Goal: Transaction & Acquisition: Download file/media

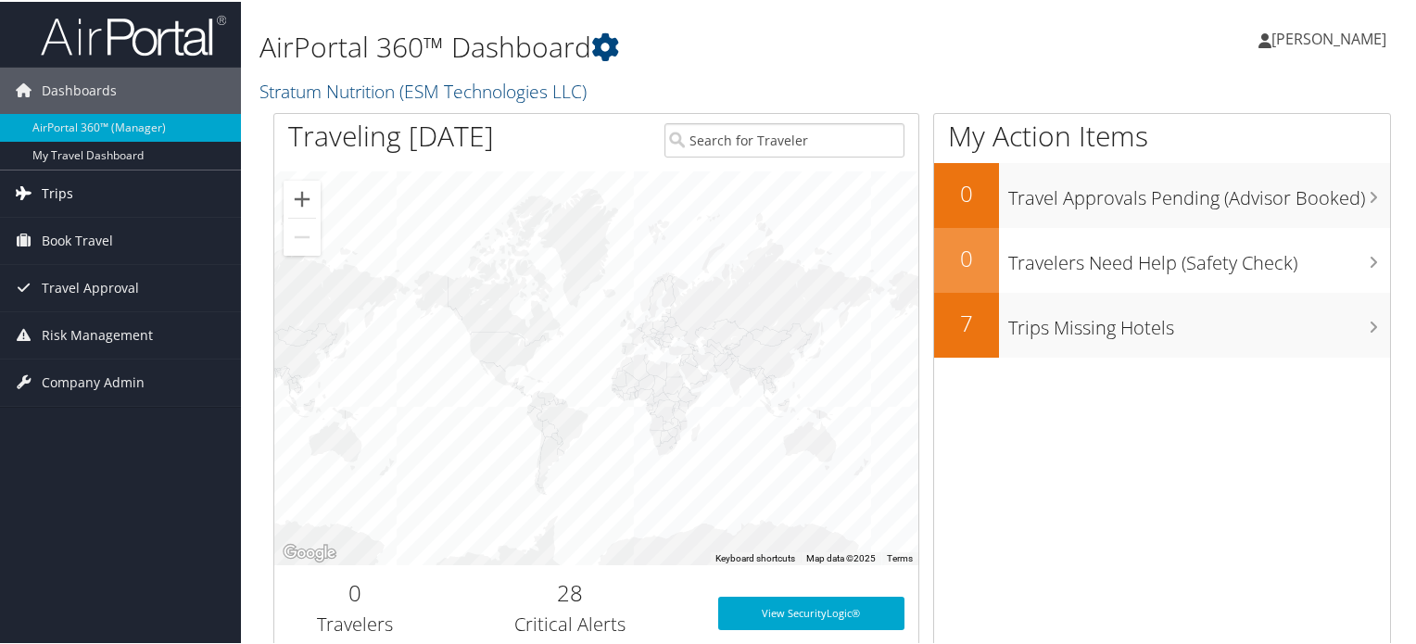
click at [96, 190] on link "Trips" at bounding box center [120, 192] width 241 height 46
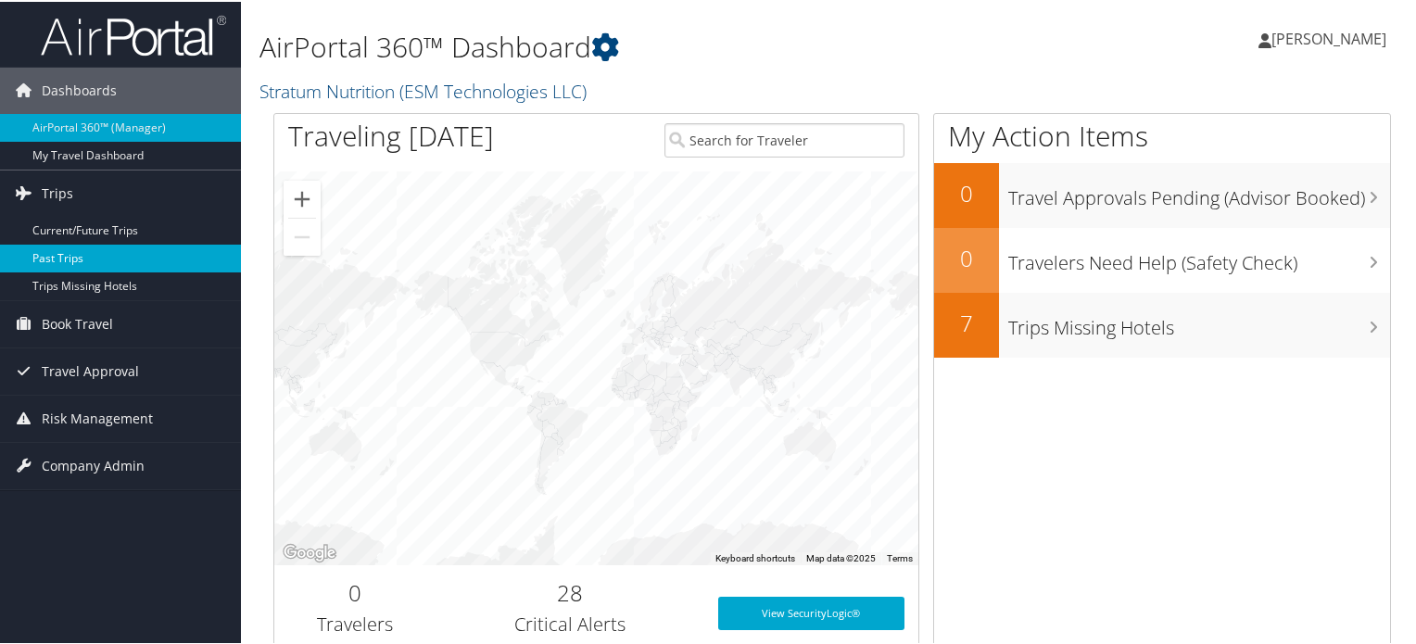
click at [82, 258] on link "Past Trips" at bounding box center [120, 257] width 241 height 28
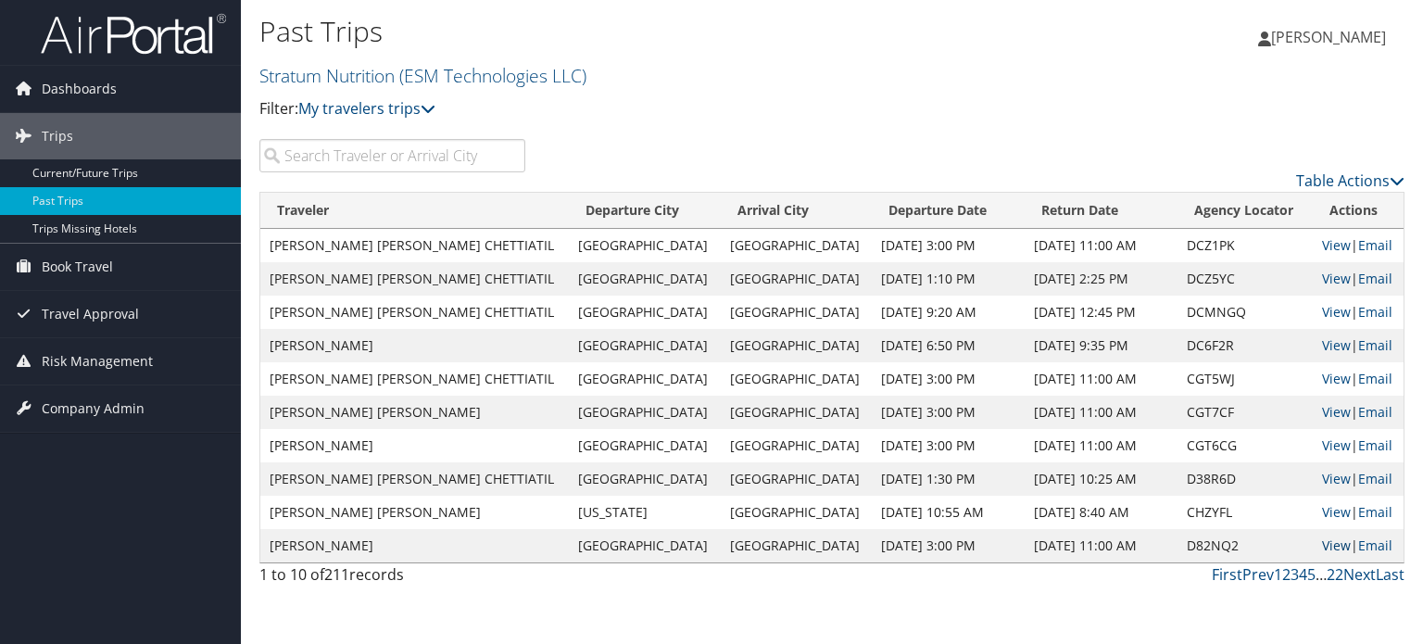
click at [1322, 548] on link "View" at bounding box center [1336, 545] width 29 height 18
click at [383, 166] on input "search" at bounding box center [392, 155] width 266 height 33
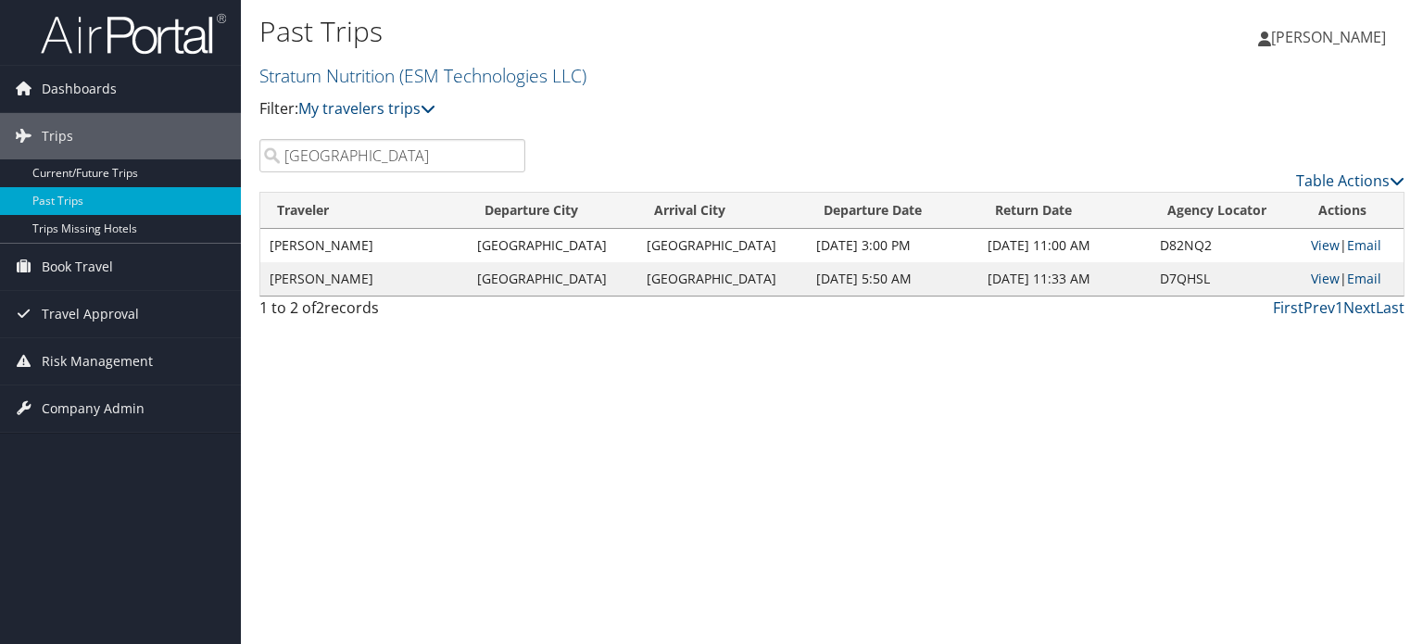
type input "taipei"
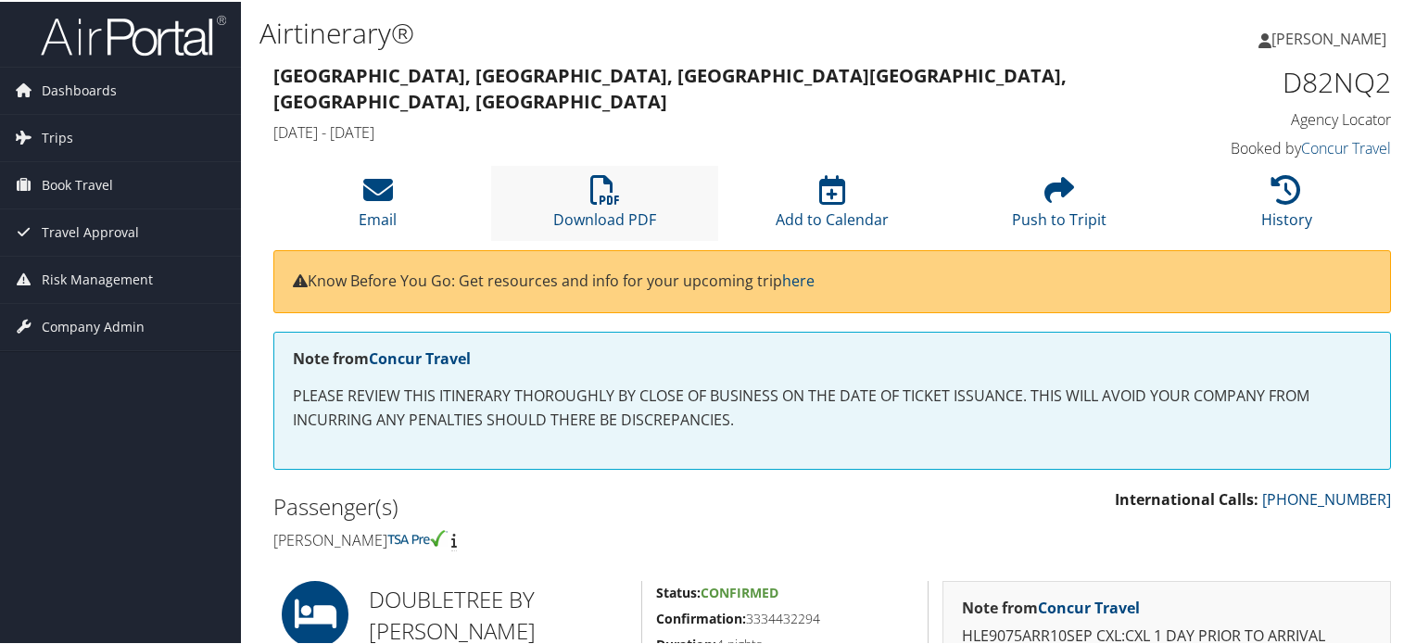
click at [581, 205] on li "Download PDF" at bounding box center [604, 201] width 227 height 75
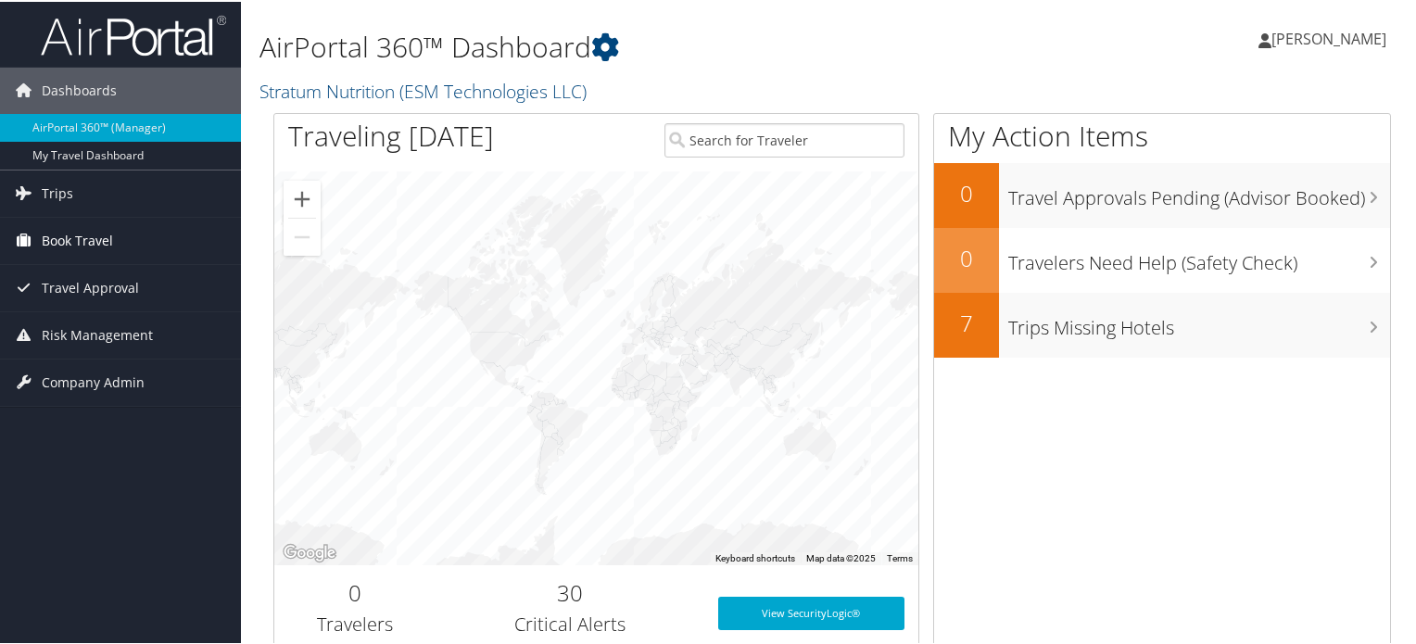
drag, startPoint x: 79, startPoint y: 199, endPoint x: 160, endPoint y: 240, distance: 91.2
click at [80, 199] on link "Trips" at bounding box center [120, 192] width 241 height 46
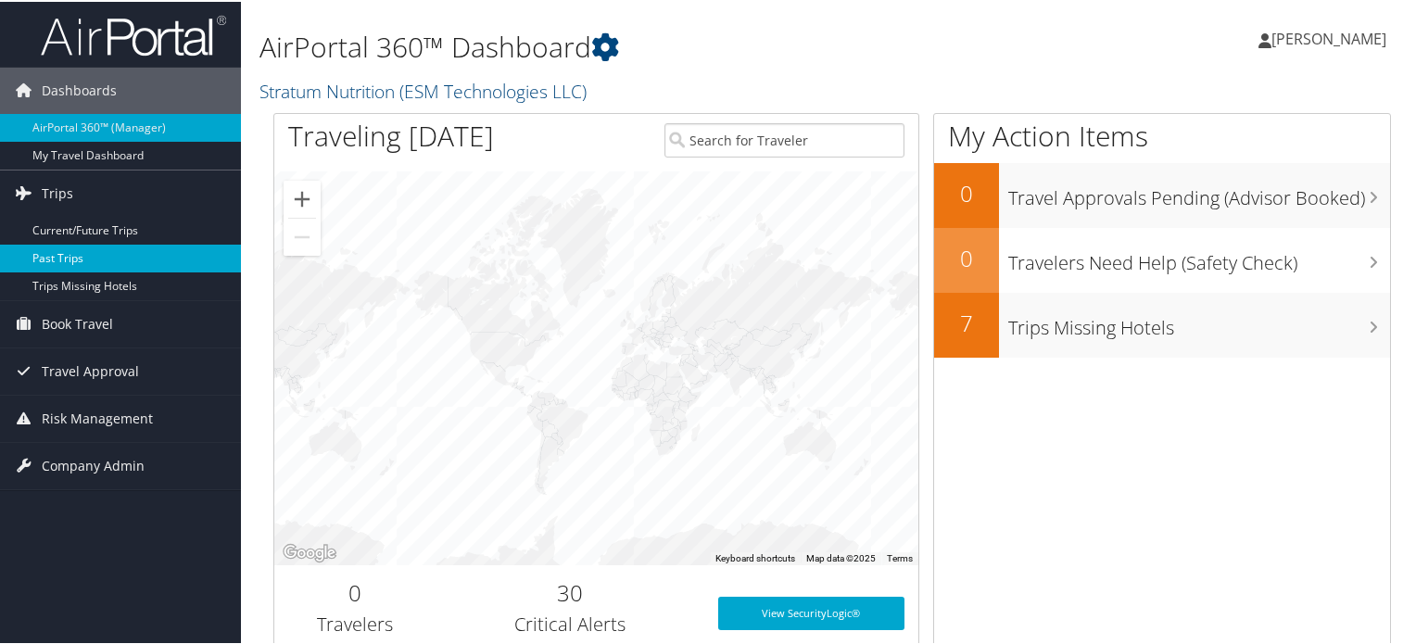
click at [120, 252] on link "Past Trips" at bounding box center [120, 257] width 241 height 28
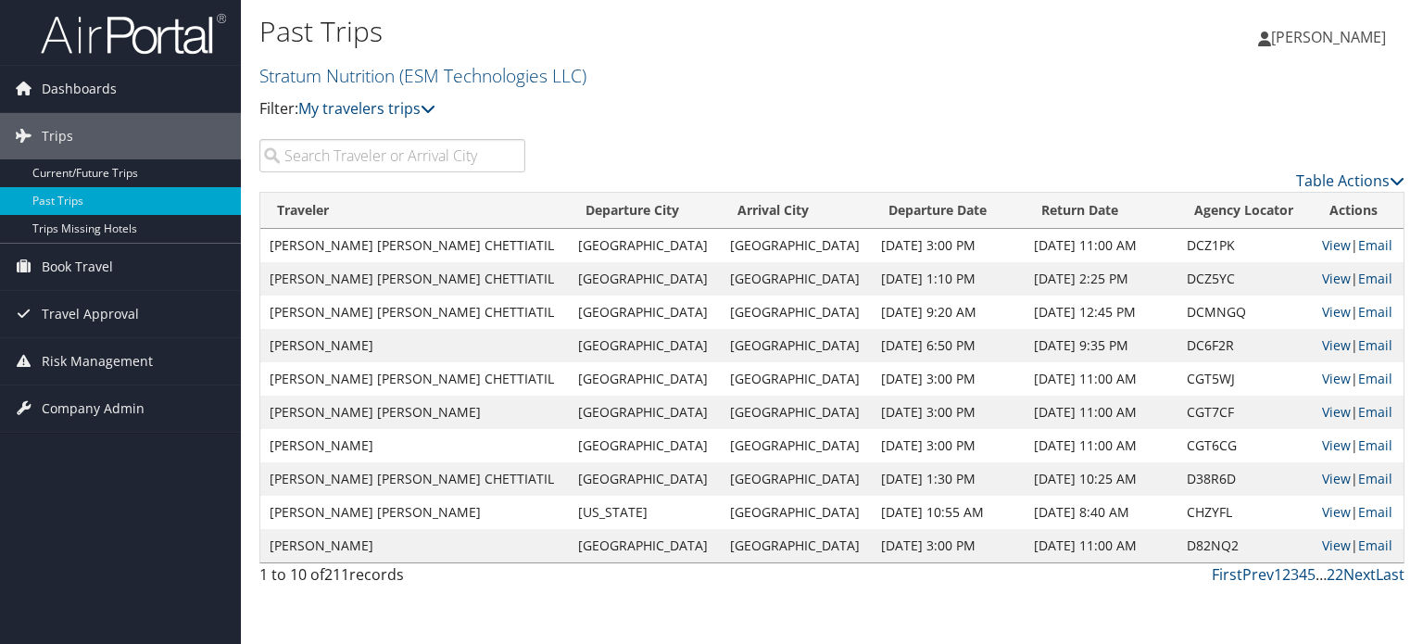
click at [453, 156] on input "search" at bounding box center [392, 155] width 266 height 33
